Goal: Find specific page/section

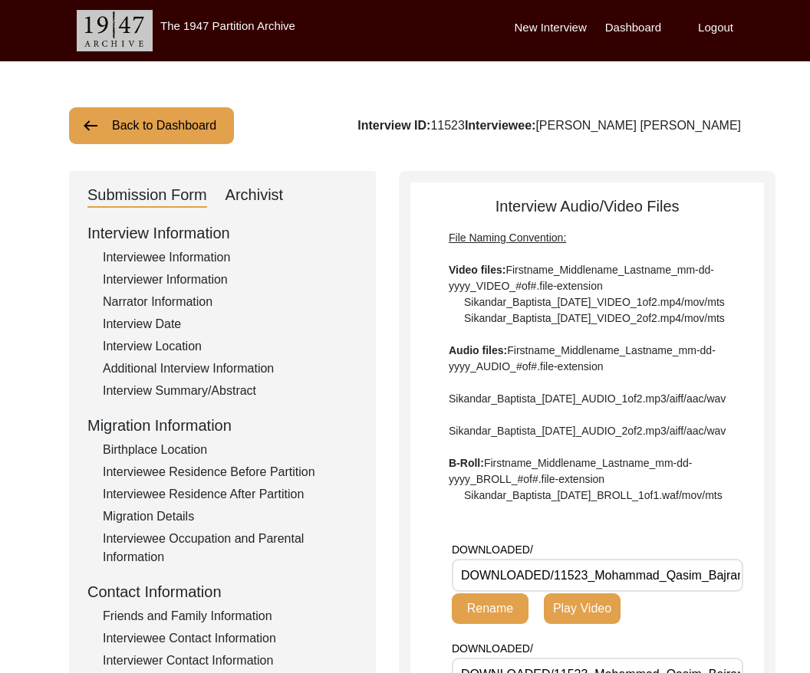
click at [208, 118] on button "Back to Dashboard" at bounding box center [151, 125] width 165 height 37
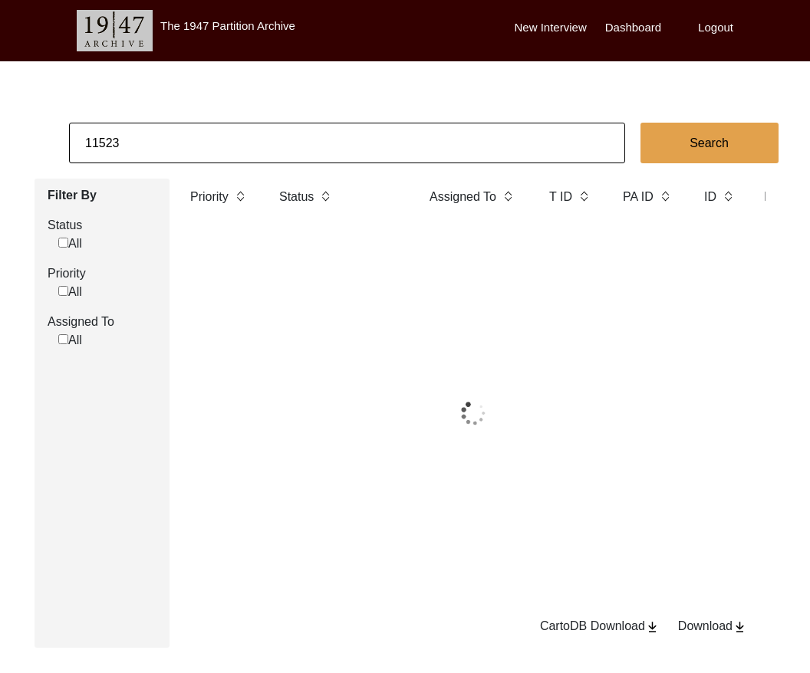
click at [156, 144] on input "11523" at bounding box center [347, 143] width 556 height 41
click at [157, 144] on input "11523" at bounding box center [347, 143] width 556 height 41
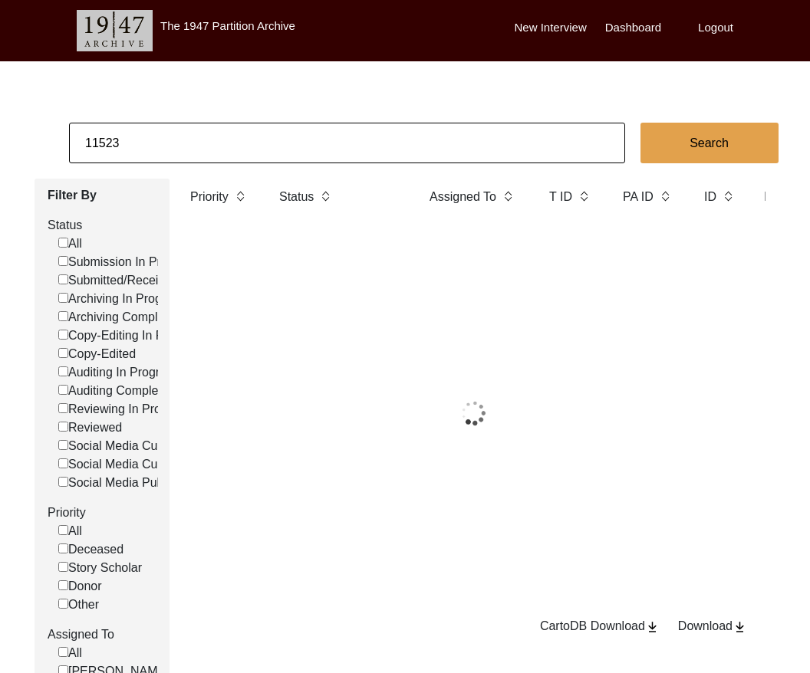
click at [157, 144] on input "11523" at bounding box center [347, 143] width 556 height 41
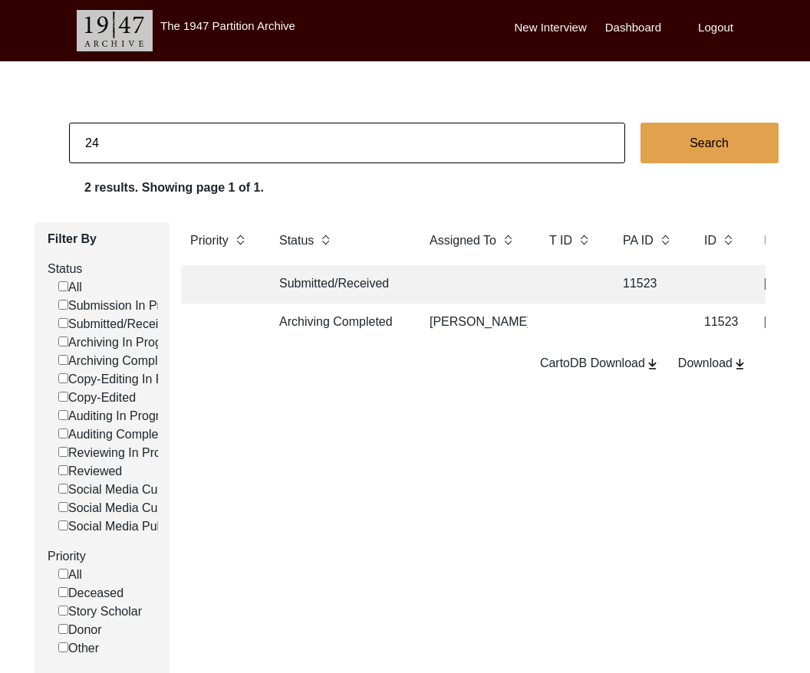
type input "24"
checkbox input "false"
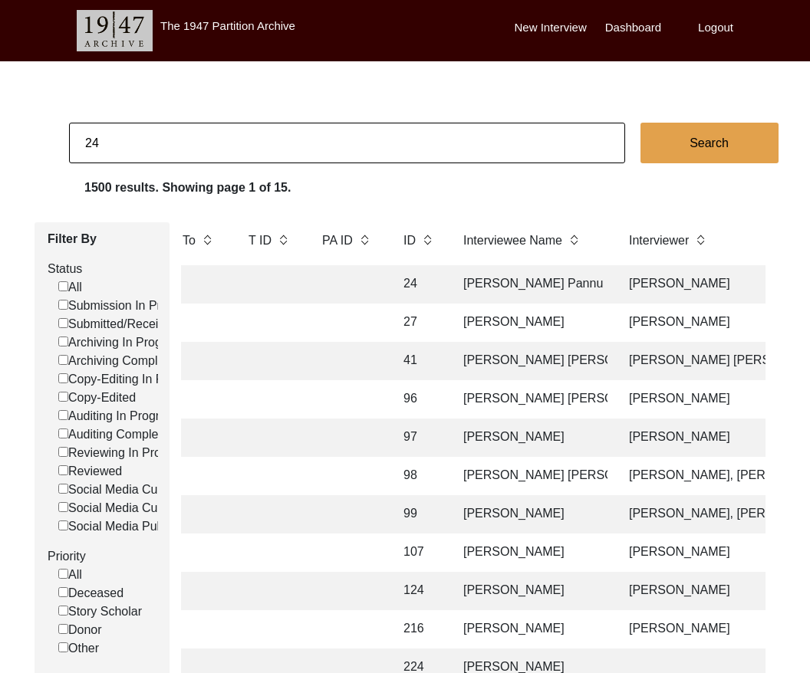
scroll to position [0, 301]
